Goal: Go to known website: Access a specific website the user already knows

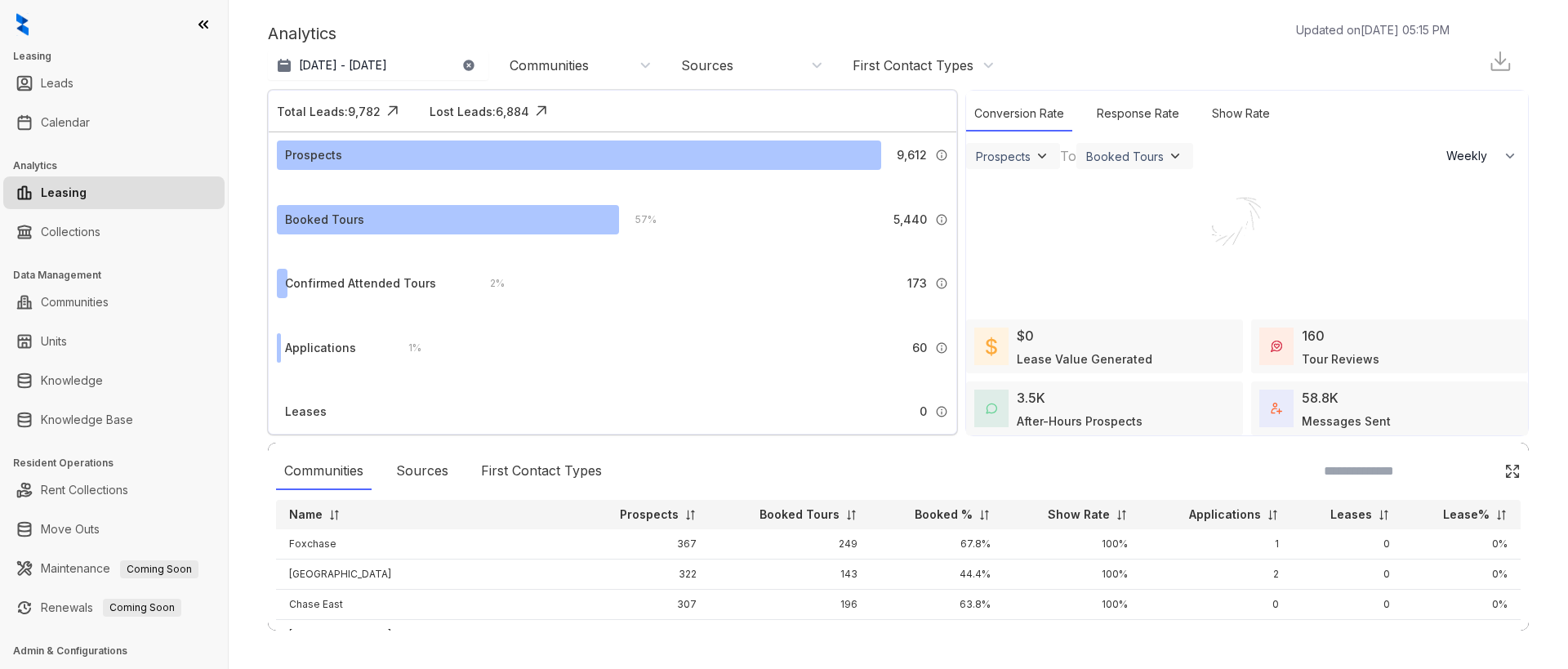
select select "******"
